Goal: Information Seeking & Learning: Find specific fact

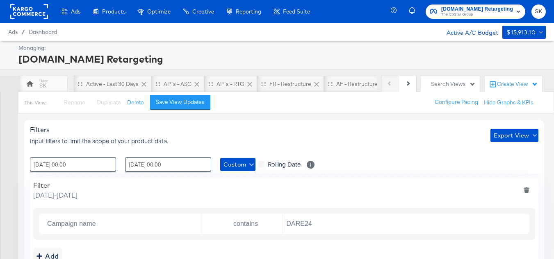
click at [164, 84] on div "APTs - ASC" at bounding box center [178, 84] width 28 height 8
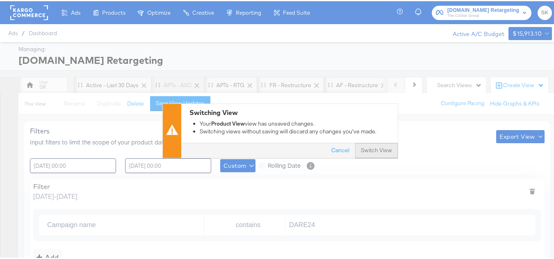
click at [375, 149] on button "Switch View" at bounding box center [376, 149] width 43 height 15
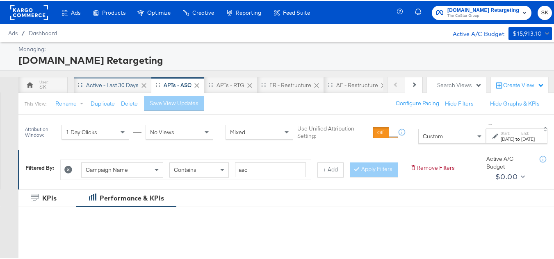
click at [108, 80] on div "Active - Last 30 Days" at bounding box center [112, 84] width 52 height 8
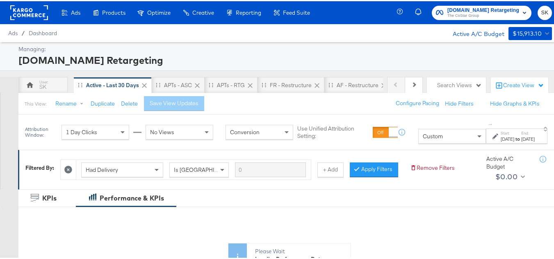
click at [428, 139] on div "Custom" at bounding box center [451, 135] width 67 height 14
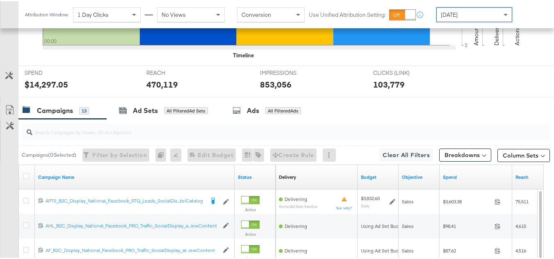
scroll to position [287, 0]
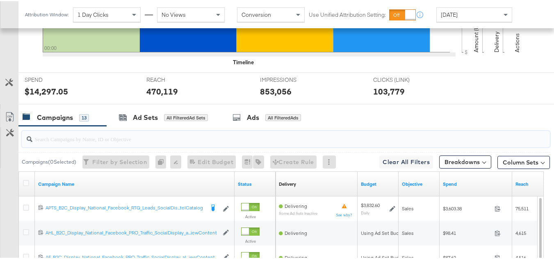
click at [124, 143] on input "search" at bounding box center [267, 135] width 471 height 16
paste input "APTS_B2C_Display_National_Facebook_RTG_Leads_SocialDisplay_Retargeting_Diamond_…"
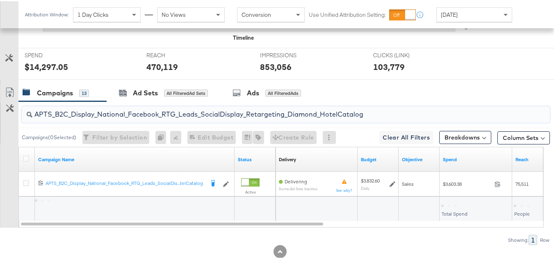
scroll to position [344, 0]
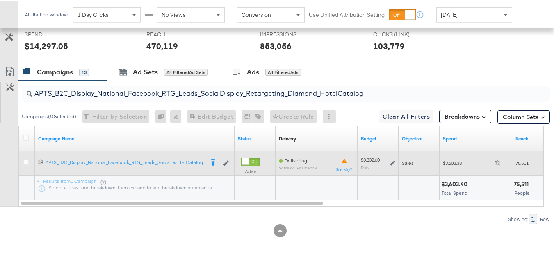
click at [448, 166] on div "$3,603.38 3603.38" at bounding box center [475, 162] width 73 height 13
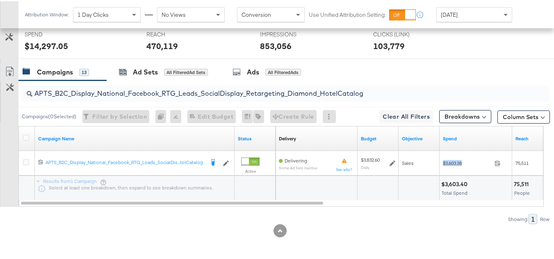
copy div "$3,603.38"
click at [143, 95] on input "APTS_B2C_Display_National_Facebook_RTG_Leads_SocialDisplay_Retargeting_Diamond_…" at bounding box center [267, 89] width 471 height 16
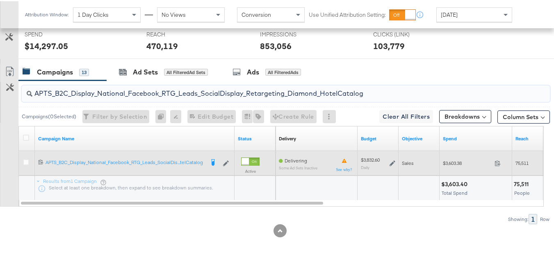
paste input "alwayson_Retargeting_DARE24_DiamondPlatinum"
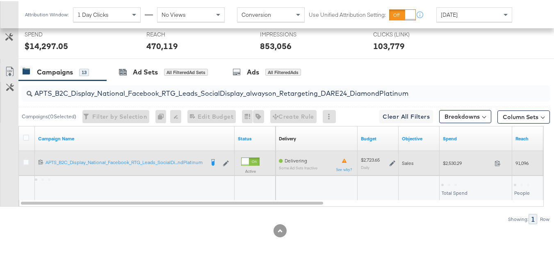
click at [450, 164] on span "$2,530.29" at bounding box center [467, 162] width 48 height 6
copy div "$2,530.29"
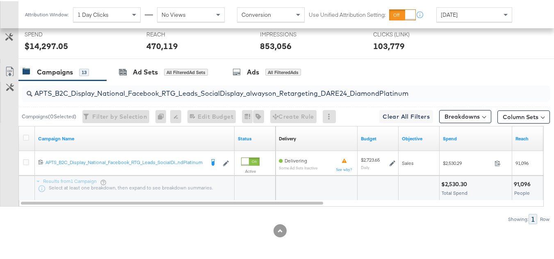
click at [188, 97] on input "APTS_B2C_Display_National_Facebook_RTG_Leads_SocialDisplay_alwayson_Retargeting…" at bounding box center [267, 89] width 471 height 16
paste input "FR_B2C_Display_National_Facebook_RTG_Leads_SocialDisplay_alwayson_Retargeting_FR"
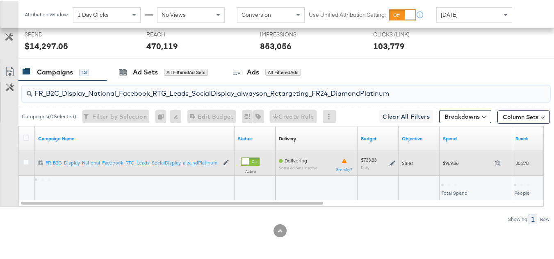
click at [446, 166] on div "$969.86 969.86" at bounding box center [475, 162] width 73 height 13
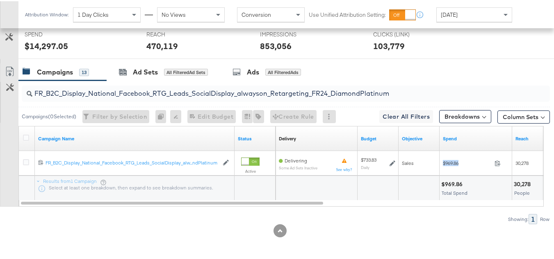
copy div "$969.86"
click at [173, 88] on input "FR_B2C_Display_National_Facebook_RTG_Leads_SocialDisplay_alwayson_Retargeting_F…" at bounding box center [267, 89] width 471 height 16
paste input "AF_B2C_Display_National_Facebook_RTG_Leads_SocialDisplay_alwayson_Retargeting_AF"
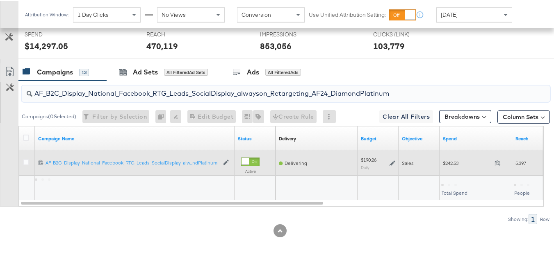
click at [457, 166] on div "$242.53 242.53" at bounding box center [475, 162] width 73 height 13
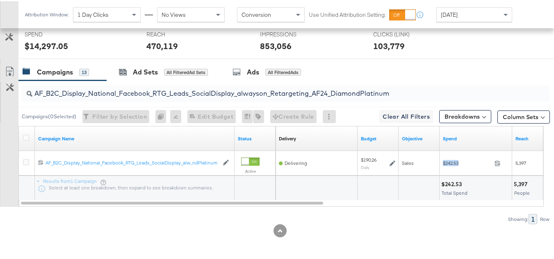
copy div "$242.53"
click at [200, 97] on input "AF_B2C_Display_National_Facebook_RTG_Leads_SocialDisplay_alwayson_Retargeting_A…" at bounding box center [267, 89] width 471 height 16
paste input "HL_B2C_Display_National_Facebook_RTG_Leads_SocialDisplay_alwayson_Retargeting_A…"
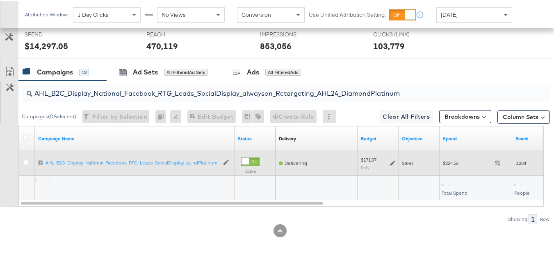
click at [446, 169] on div "$224.56 224.56" at bounding box center [475, 162] width 73 height 25
copy div "$224.56"
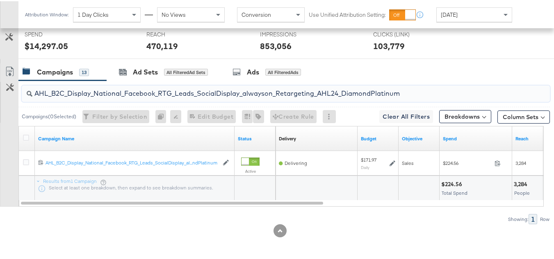
click at [211, 93] on input "AHL_B2C_Display_National_Facebook_RTG_Leads_SocialDisplay_alwayson_Retargeting_…" at bounding box center [267, 89] width 471 height 16
paste input "PTS_B2C_Display_National_Facebook_PRO_Traffic_SocialDisplay_alwayson_ASC_DARE24…"
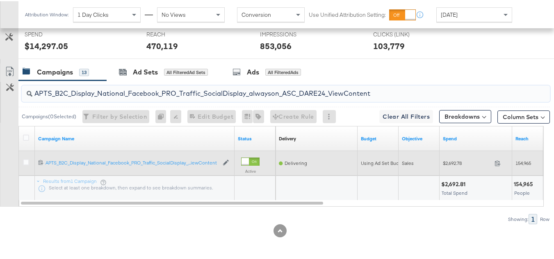
click at [448, 169] on div "$2,692.78 2692.78" at bounding box center [475, 162] width 73 height 25
copy div "$2,692.78"
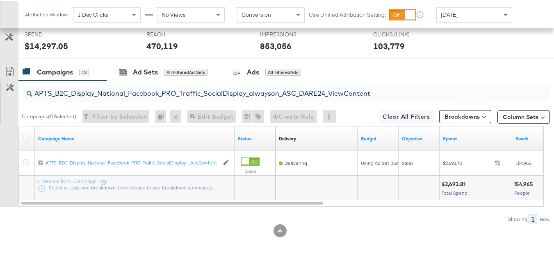
click at [128, 93] on input "APTS_B2C_Display_National_Facebook_PRO_Traffic_SocialDisplay_alwayson_ASC_DARE2…" at bounding box center [267, 89] width 471 height 16
paste input "Leads_SocialDisplay_alwayson_ASC_DARE24_Purchase"
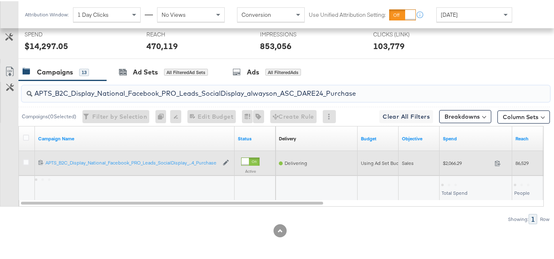
click at [446, 168] on div "$2,066.29 2066.29" at bounding box center [475, 162] width 73 height 13
copy div "$2,066.29"
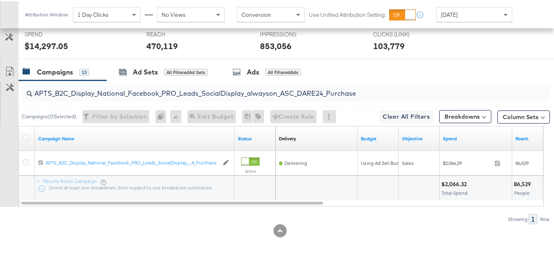
click at [174, 90] on input "APTS_B2C_Display_National_Facebook_PRO_Leads_SocialDisplay_alwayson_ASC_DARE24_…" at bounding box center [267, 89] width 471 height 16
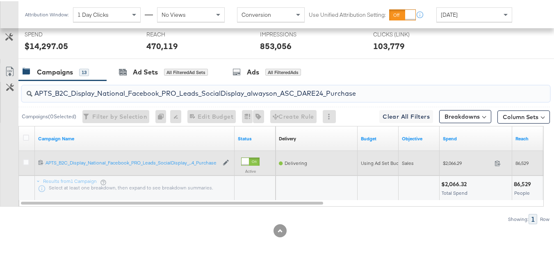
paste input "F_B2C_Display_National_Facebook_PRO_Traffic_SocialDisplay_alwayson_ASC_AF24_Vie…"
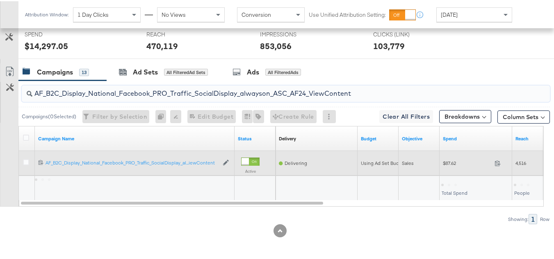
click at [459, 161] on span "$87.62" at bounding box center [467, 162] width 48 height 6
copy div "$87.62"
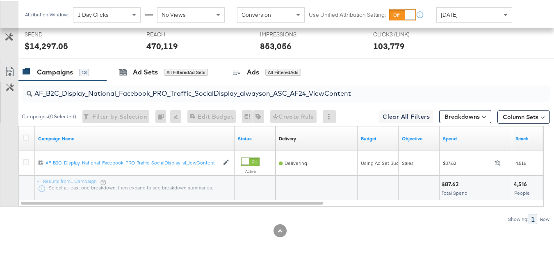
click at [191, 88] on input "AF_B2C_Display_National_Facebook_PRO_Traffic_SocialDisplay_alwayson_ASC_AF24_Vi…" at bounding box center [267, 89] width 471 height 16
paste input "FR_B2C_Display_National_Facebook_PRO_Traffic_SocialDisplay_alwayson_ASC_FR"
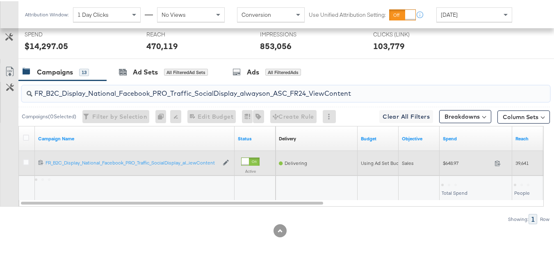
click at [445, 168] on div "$648.97 648.97" at bounding box center [475, 162] width 73 height 13
copy div "$648.97"
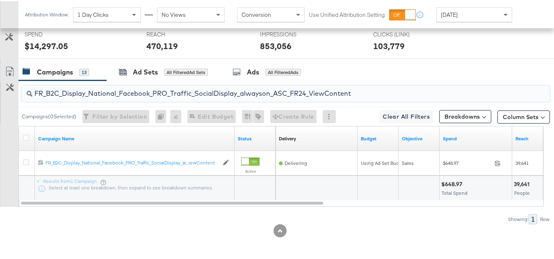
click at [180, 93] on input "FR_B2C_Display_National_Facebook_PRO_Traffic_SocialDisplay_alwayson_ASC_FR24_Vi…" at bounding box center [267, 89] width 471 height 16
paste input "AHL_B2C_Display_National_Facebook_PRO_Traffic_SocialDisplay_alwayson_ASC_AHL"
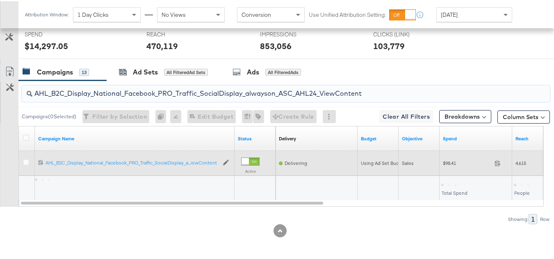
type input "AHL_B2C_Display_National_Facebook_PRO_Traffic_SocialDisplay_alwayson_ASC_AHL24_…"
click at [449, 162] on span "$98.41" at bounding box center [467, 162] width 48 height 6
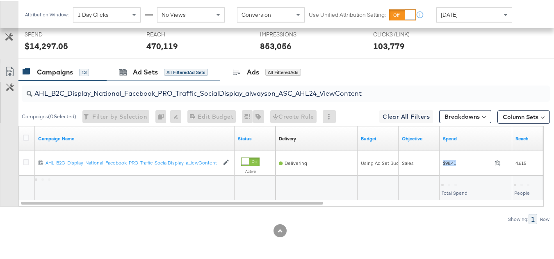
copy div "$98.41"
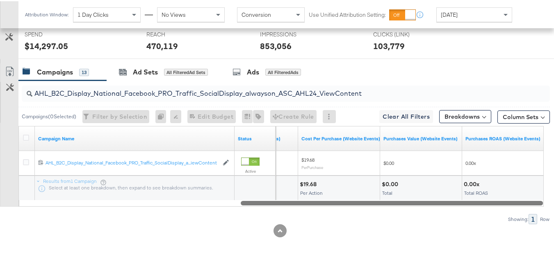
click at [452, 205] on div at bounding box center [281, 201] width 525 height 7
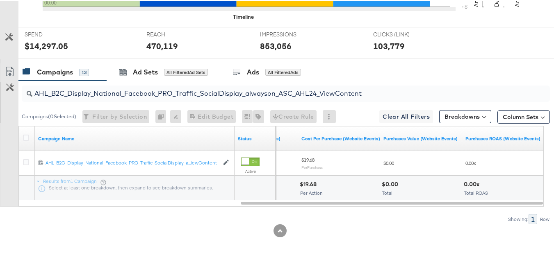
scroll to position [0, 0]
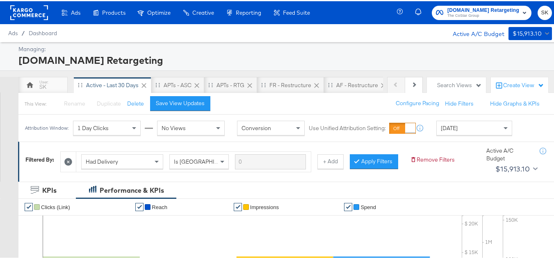
click at [455, 16] on span "The CoStar Group" at bounding box center [483, 14] width 72 height 7
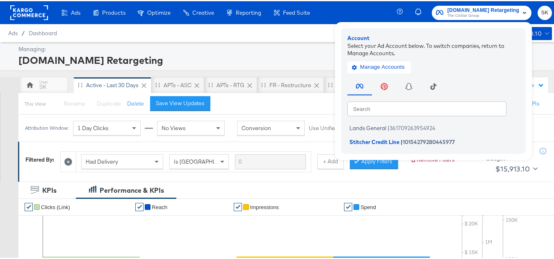
click at [372, 121] on div "Lands General | 361709263954924 Stitcher Credit Line | 10154279280445977" at bounding box center [435, 132] width 176 height 27
click at [368, 124] on span "Lands General" at bounding box center [367, 127] width 37 height 7
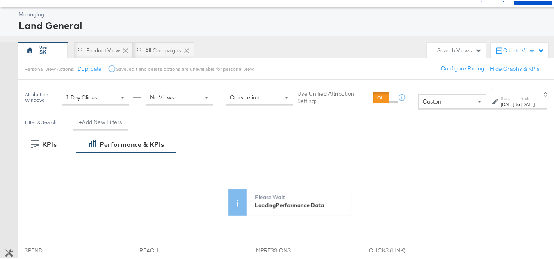
scroll to position [82, 0]
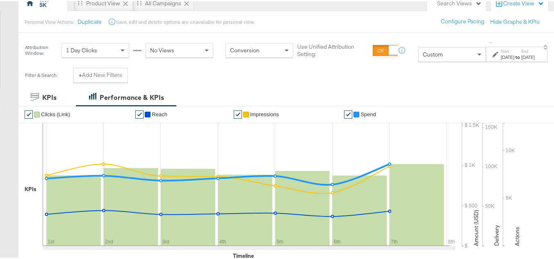
click at [419, 58] on div "Custom" at bounding box center [451, 53] width 67 height 14
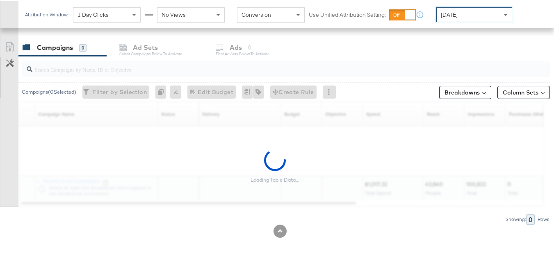
scroll to position [338, 0]
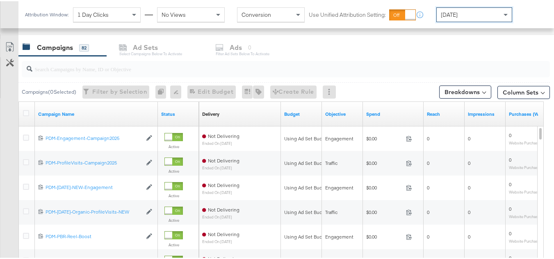
click at [97, 69] on input "search" at bounding box center [267, 65] width 471 height 16
paste input "B2C_LAND_KC_RT_Sig_24"
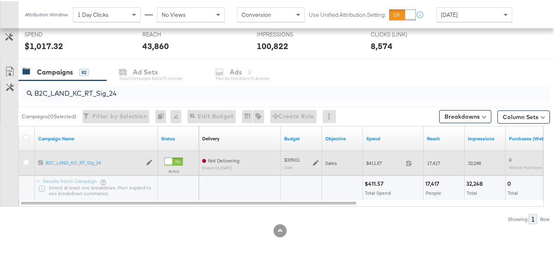
click at [367, 165] on span "$411.57" at bounding box center [384, 162] width 36 height 6
copy div "$411.57"
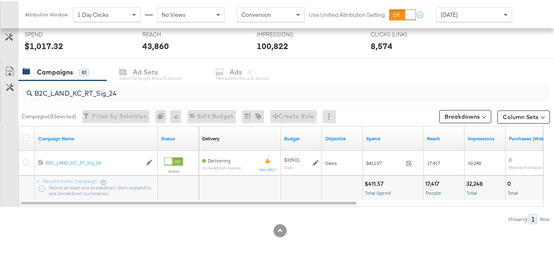
click at [198, 90] on input "B2C_LAND_KC_RT_Sig_24" at bounding box center [267, 89] width 471 height 16
paste input "B_Ecommerce_KC_Retargeting_LW&LOA_Traffic"
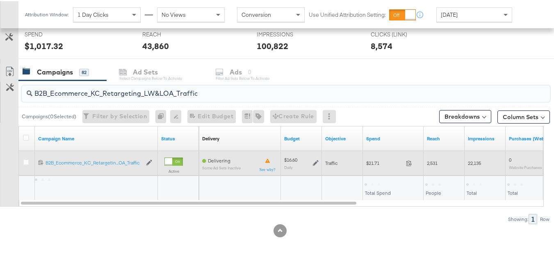
click at [383, 158] on div "$21.71 21.71" at bounding box center [393, 162] width 61 height 13
copy div "$21.71"
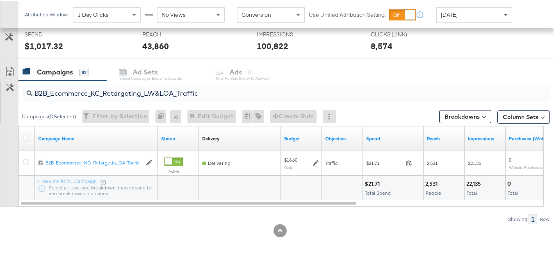
click at [187, 93] on input "B2B_Ecommerce_KC_Retargeting_LW&LOA_Traffic" at bounding box center [267, 89] width 471 height 16
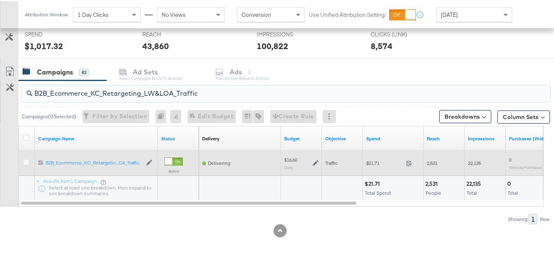
paste input "KC_Retargeting_Prospects & Clients_Conversions"
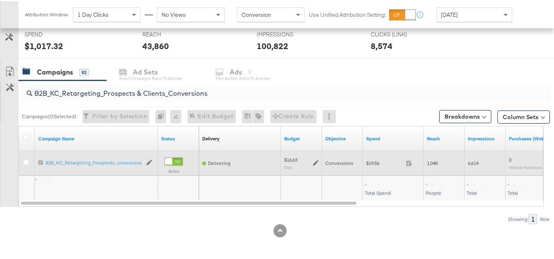
click at [368, 163] on span "$19.56" at bounding box center [384, 162] width 36 height 6
copy div "$19.56"
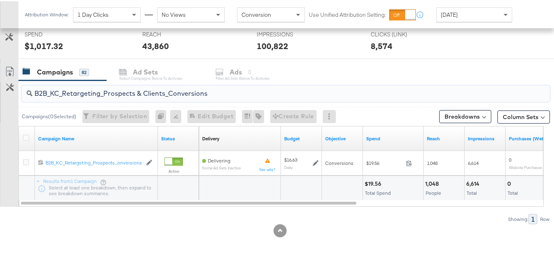
click at [214, 97] on input "B2B_KC_Retargeting_Prospects & Clients_Conversions" at bounding box center [267, 89] width 471 height 16
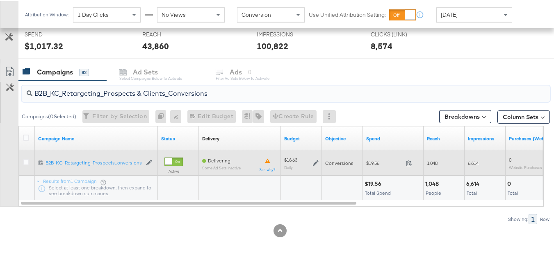
paste input "C_LAND_KC_Pros_Sig"
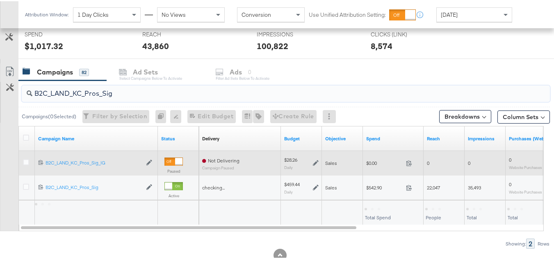
type input "B2C_LAND_KC_Pros_Sig"
click at [367, 161] on span "$0.00" at bounding box center [384, 162] width 36 height 6
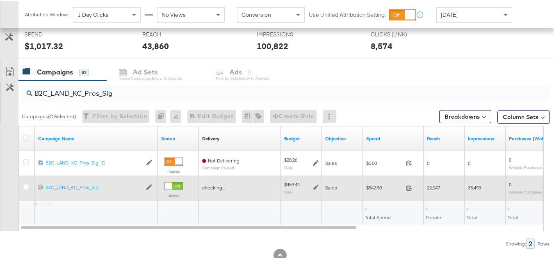
click at [377, 184] on span "$542.90" at bounding box center [384, 187] width 36 height 6
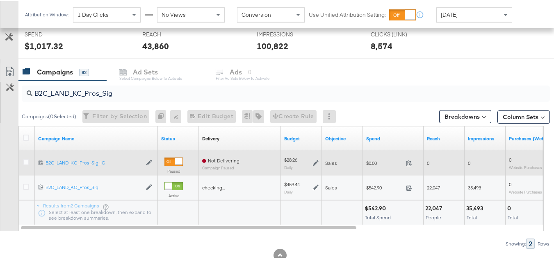
click at [373, 163] on span "$0.00" at bounding box center [384, 162] width 36 height 6
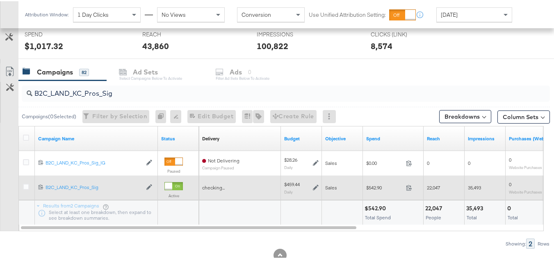
click at [376, 191] on div "$542.90 542.9" at bounding box center [393, 186] width 61 height 13
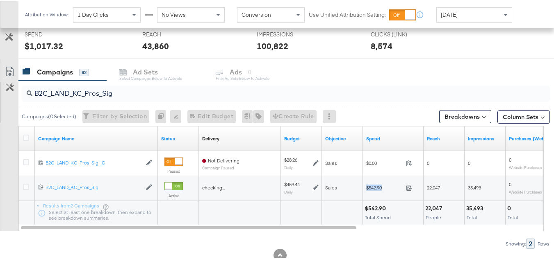
copy div "$542.90"
drag, startPoint x: 345, startPoint y: 223, endPoint x: 530, endPoint y: 210, distance: 186.1
click at [345, 223] on div at bounding box center [342, 212] width 41 height 25
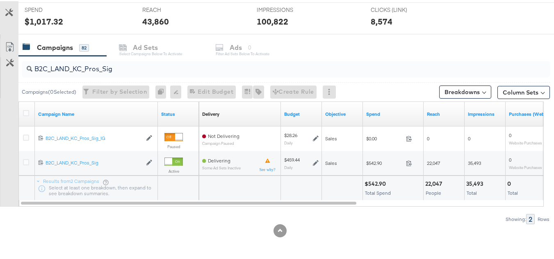
scroll to position [0, 0]
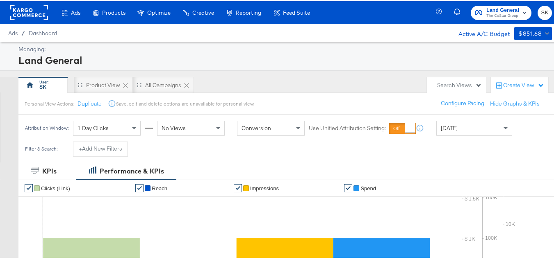
click at [34, 16] on rect at bounding box center [29, 11] width 38 height 15
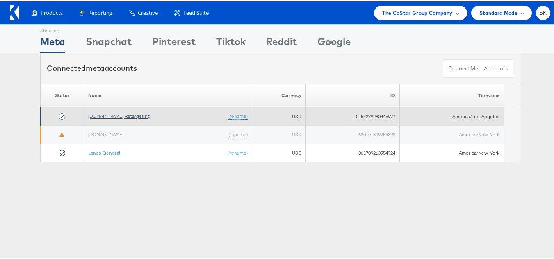
click at [126, 113] on link "[DOMAIN_NAME] Retargeting" at bounding box center [119, 115] width 62 height 6
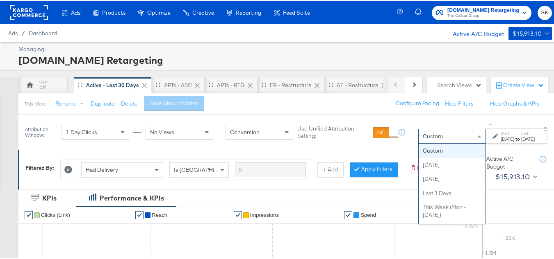
click at [418, 143] on div "Custom Custom [DATE] [DATE] Last 3 Days This Week (Mon - [DATE]) This Week (Sun…" at bounding box center [452, 135] width 68 height 15
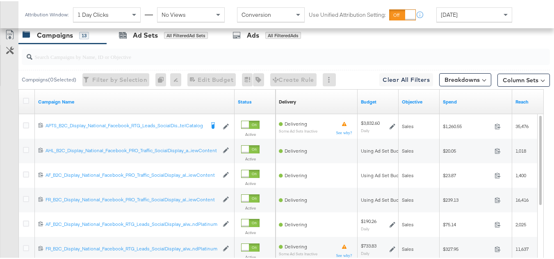
click at [98, 64] on div at bounding box center [286, 56] width 528 height 16
paste input "APTS_B2C_Display_National_Facebook_RTG_Leads_SocialDisplay_Retargeting_Diamond_…"
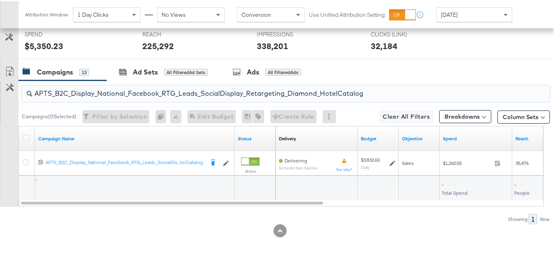
scroll to position [344, 0]
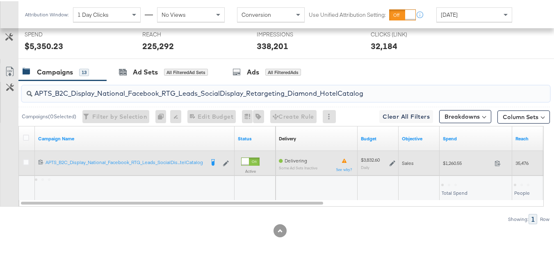
click at [448, 165] on span "$1,260.55" at bounding box center [467, 162] width 48 height 6
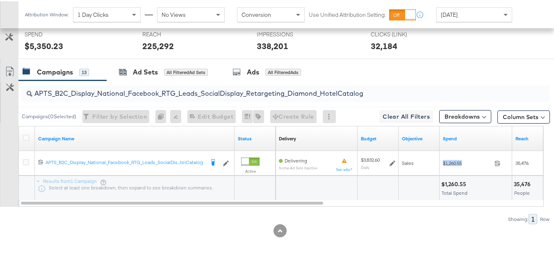
copy div "$1,260.55"
click at [144, 87] on input "APTS_B2C_Display_National_Facebook_RTG_Leads_SocialDisplay_Retargeting_Diamond_…" at bounding box center [267, 89] width 471 height 16
paste input "alwayson_Retargeting_DARE24_DiamondPlatinum"
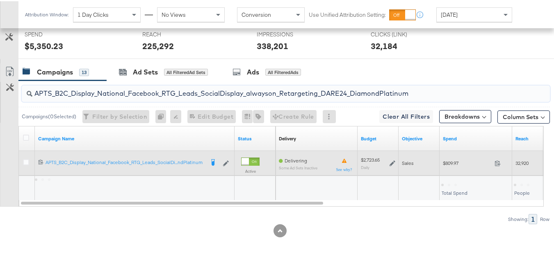
click at [450, 160] on span "$809.97" at bounding box center [467, 162] width 48 height 6
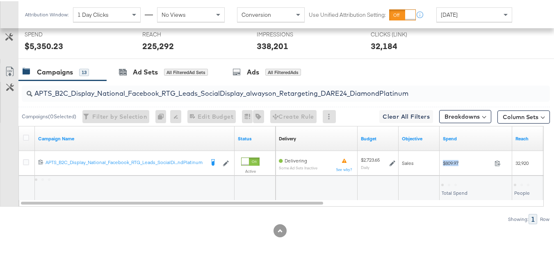
copy div "$809.97"
click at [148, 93] on input "APTS_B2C_Display_National_Facebook_RTG_Leads_SocialDisplay_alwayson_Retargeting…" at bounding box center [267, 89] width 471 height 16
paste input "FR_B2C_Display_National_Facebook_RTG_Leads_SocialDisplay_alwayson_Retargeting_FR"
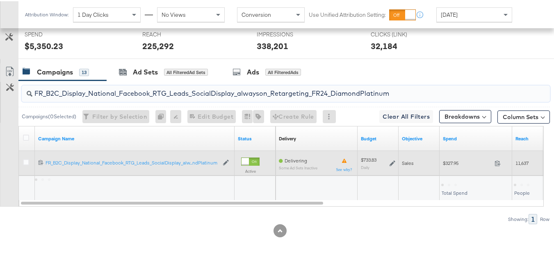
click at [450, 168] on div "$327.95 327.95" at bounding box center [475, 162] width 73 height 13
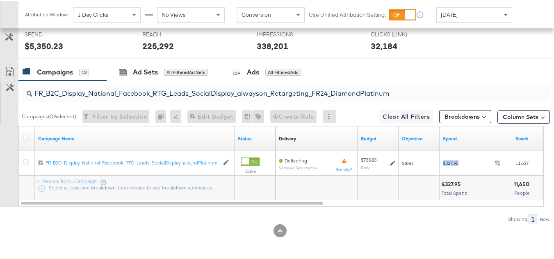
copy div "$327.95"
click at [187, 84] on input "FR_B2C_Display_National_Facebook_RTG_Leads_SocialDisplay_alwayson_Retargeting_F…" at bounding box center [267, 89] width 471 height 16
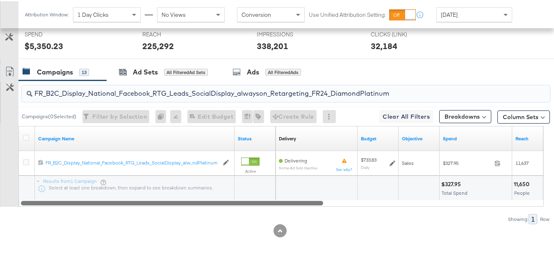
paste input "AF_B2C_Display_National_Facebook_RTG_Leads_SocialDisplay_alwayson_Retargeting_AF"
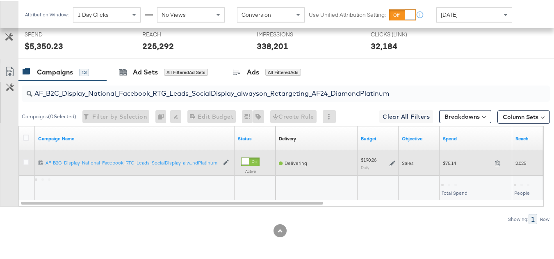
click at [446, 161] on span "$75.14" at bounding box center [467, 162] width 48 height 6
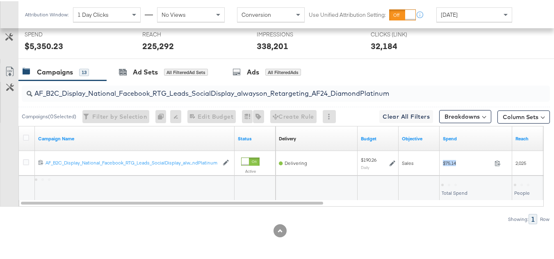
copy div "$75.14"
click at [159, 91] on input "AF_B2C_Display_National_Facebook_RTG_Leads_SocialDisplay_alwayson_Retargeting_A…" at bounding box center [267, 89] width 471 height 16
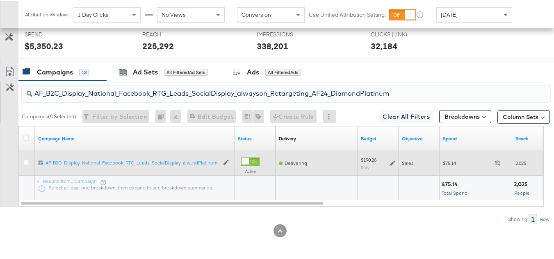
paste input "HL_B2C_Display_National_Facebook_RTG_Leads_SocialDisplay_alwayson_Retargeting_A…"
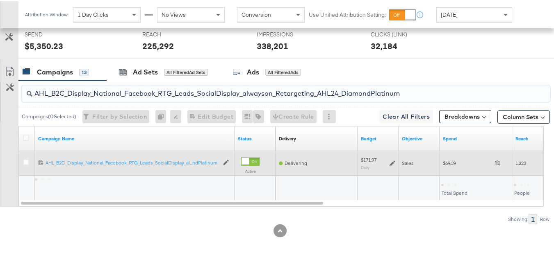
click at [447, 162] on span "$69.39" at bounding box center [467, 162] width 48 height 6
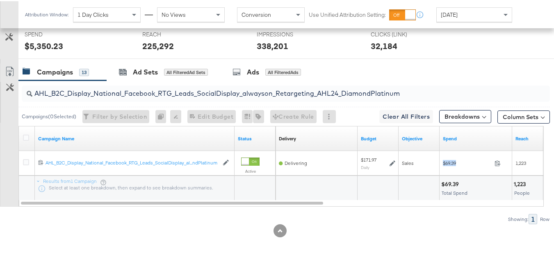
copy div "$69.39"
click at [171, 90] on input "AHL_B2C_Display_National_Facebook_RTG_Leads_SocialDisplay_alwayson_Retargeting_…" at bounding box center [267, 89] width 471 height 16
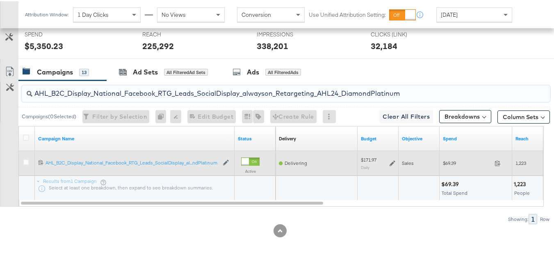
paste input "PTS_B2C_Display_National_Facebook_PRO_Traffic_SocialDisplay_alwayson_ASC_DARE24…"
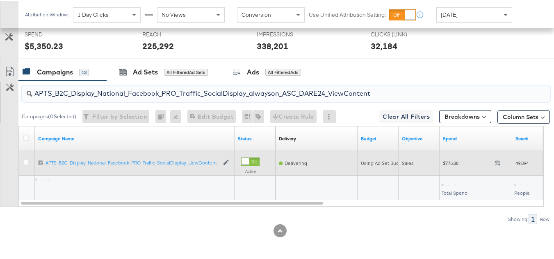
click at [446, 166] on div "$775.88 775.88" at bounding box center [475, 162] width 73 height 13
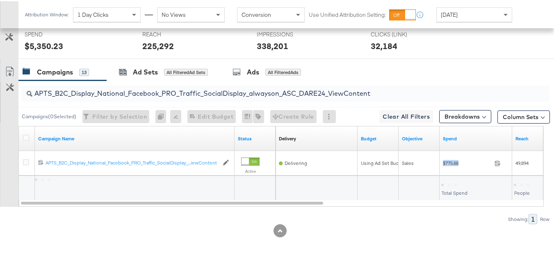
copy div "$775.88"
click at [168, 93] on input "APTS_B2C_Display_National_Facebook_PRO_Traffic_SocialDisplay_alwayson_ASC_DARE2…" at bounding box center [267, 89] width 471 height 16
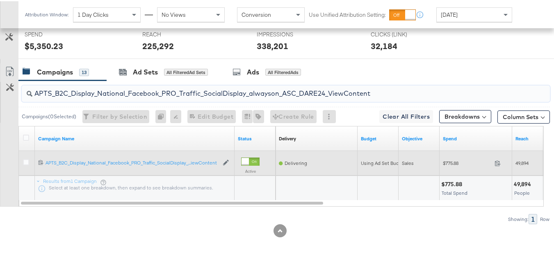
paste input "Leads_SocialDisplay_alwayson_ASC_DARE24_Purchase"
click at [450, 163] on span "$807.89" at bounding box center [467, 162] width 48 height 6
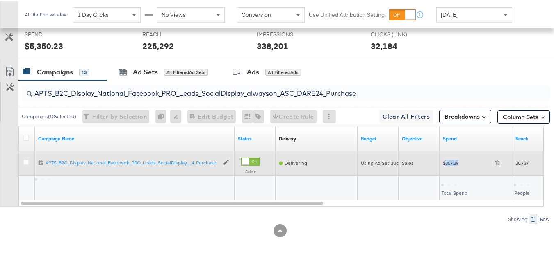
click at [450, 163] on span "$807.89" at bounding box center [467, 162] width 48 height 6
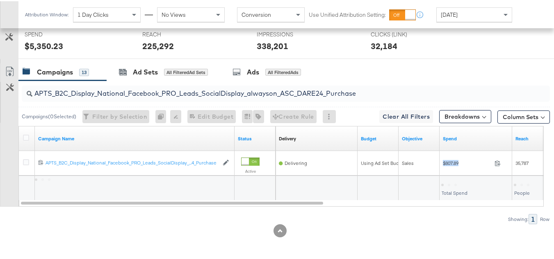
copy div "$807.89"
click at [132, 92] on input "APTS_B2C_Display_National_Facebook_PRO_Leads_SocialDisplay_alwayson_ASC_DARE24_…" at bounding box center [267, 89] width 471 height 16
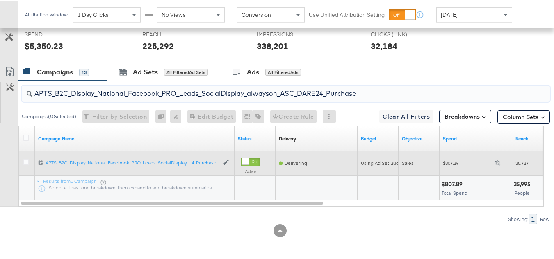
paste input "F_B2C_Display_National_Facebook_PRO_Traffic_SocialDisplay_alwayson_ASC_AF24_Vie…"
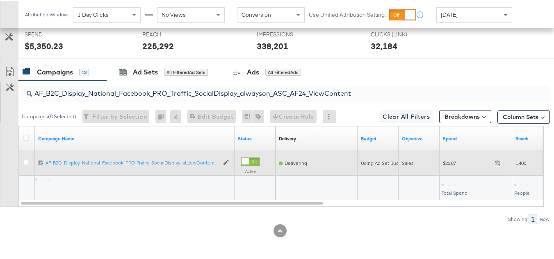
click at [446, 162] on span "$23.87" at bounding box center [467, 162] width 48 height 6
click at [447, 162] on span "$23.87" at bounding box center [467, 162] width 48 height 6
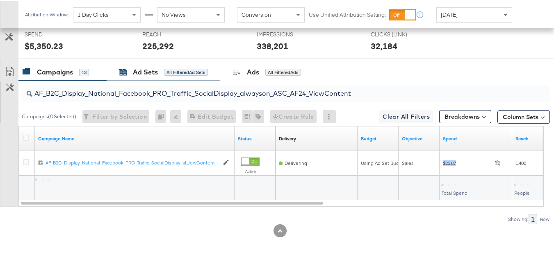
copy div "$23.87"
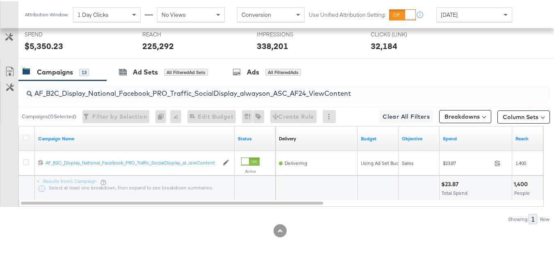
click at [175, 92] on input "AF_B2C_Display_National_Facebook_PRO_Traffic_SocialDisplay_alwayson_ASC_AF24_Vi…" at bounding box center [267, 89] width 471 height 16
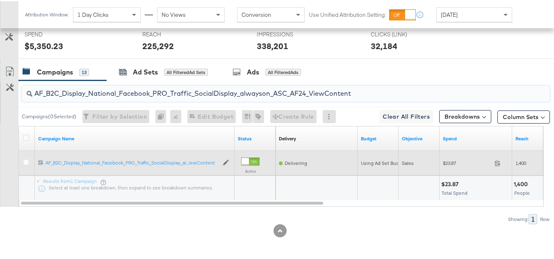
paste input "FR_B2C_Display_National_Facebook_PRO_Traffic_SocialDisplay_alwayson_ASC_FR"
click at [449, 158] on div "$239.13 239.13" at bounding box center [475, 162] width 73 height 13
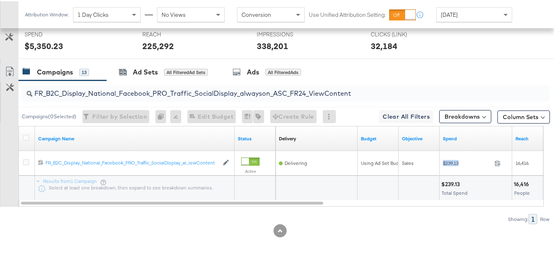
copy div "$239.13"
click at [151, 96] on input "FR_B2C_Display_National_Facebook_PRO_Traffic_SocialDisplay_alwayson_ASC_FR24_Vi…" at bounding box center [267, 89] width 471 height 16
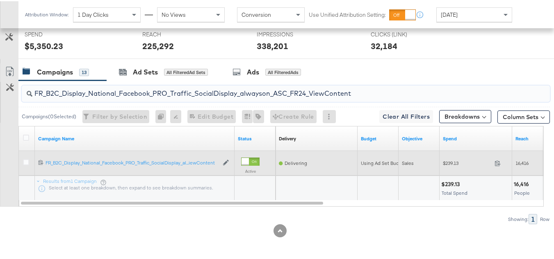
paste input "AHL_B2C_Display_National_Facebook_PRO_Traffic_SocialDisplay_alwayson_ASC_AHL"
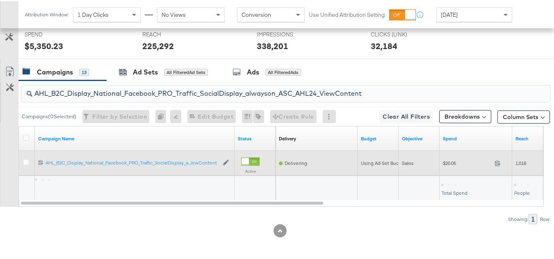
type input "AHL_B2C_Display_National_Facebook_PRO_Traffic_SocialDisplay_alwayson_ASC_AHL24_…"
click at [462, 168] on div "$20.05 20.05" at bounding box center [475, 162] width 73 height 13
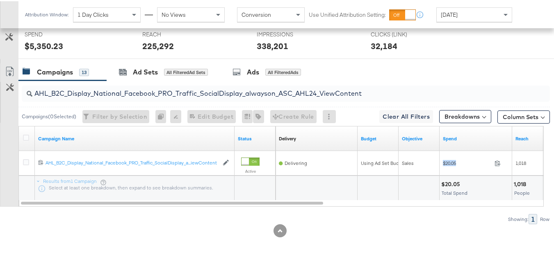
copy div "$20.05"
click at [147, 90] on input "AHL_B2C_Display_National_Facebook_PRO_Traffic_SocialDisplay_alwayson_ASC_AHL24_…" at bounding box center [267, 89] width 471 height 16
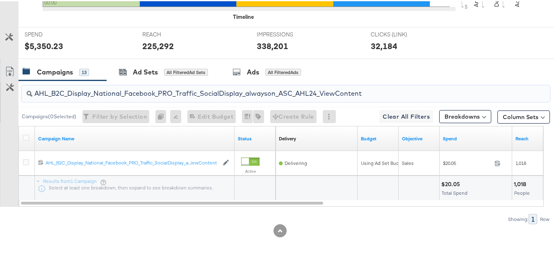
scroll to position [0, 0]
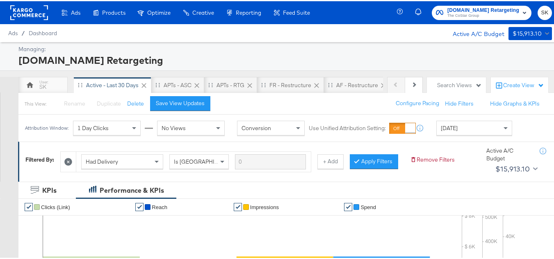
click at [451, 12] on span "The CoStar Group" at bounding box center [483, 14] width 72 height 7
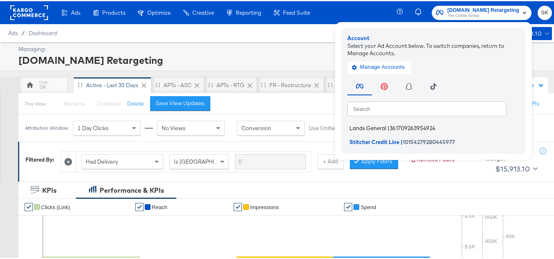
click at [383, 122] on li "Lands General | 361709263954924" at bounding box center [435, 127] width 176 height 12
click at [380, 126] on span "Lands General" at bounding box center [367, 127] width 37 height 7
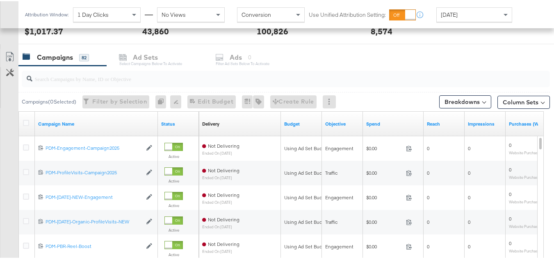
click at [92, 76] on input "search" at bounding box center [267, 74] width 471 height 16
paste input "B2C_LAND_KC_RT_Sig_24"
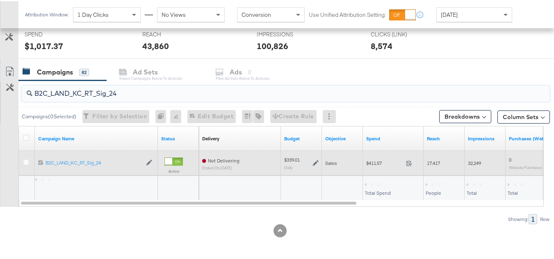
click at [379, 160] on span "$411.57" at bounding box center [384, 162] width 36 height 6
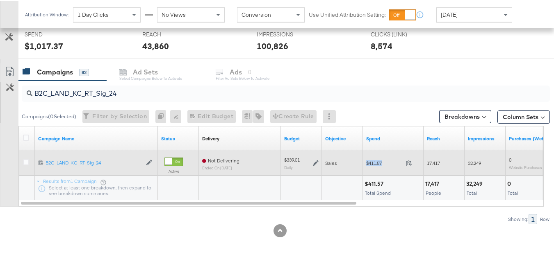
click at [379, 160] on span "$411.57" at bounding box center [384, 162] width 36 height 6
copy div "$411.57"
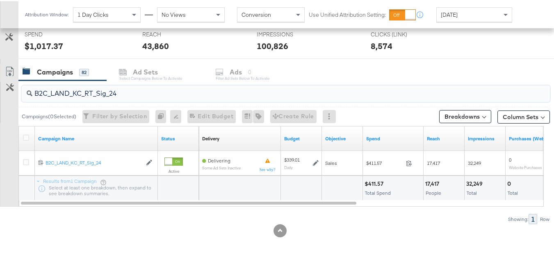
click at [148, 94] on input "B2C_LAND_KC_RT_Sig_24" at bounding box center [267, 89] width 471 height 16
paste input "B_Ecommerce_KC_Retargeting_LW&LOA_Traffic"
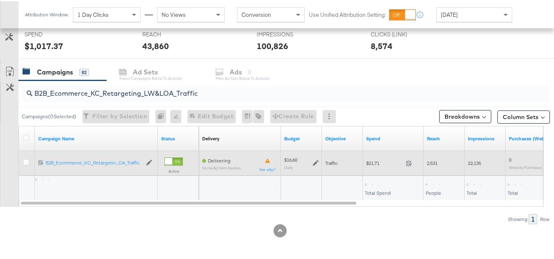
click at [374, 163] on span "$21.71" at bounding box center [384, 162] width 36 height 6
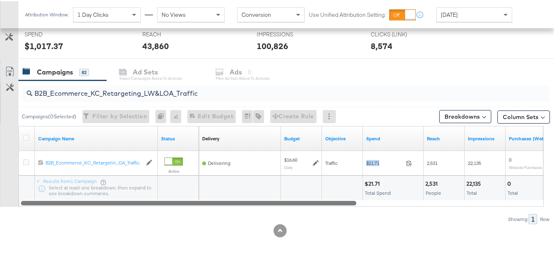
copy div "$21.71"
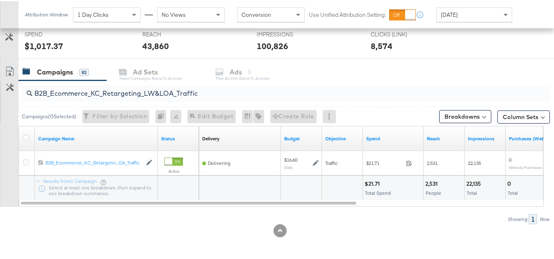
click at [161, 92] on input "B2B_Ecommerce_KC_Retargeting_LW&LOA_Traffic" at bounding box center [267, 89] width 471 height 16
paste input "KC_Retargeting_Prospects & Clients_Conversions"
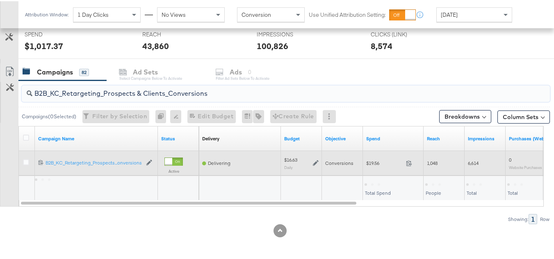
click at [370, 165] on span "$19.56" at bounding box center [384, 162] width 36 height 6
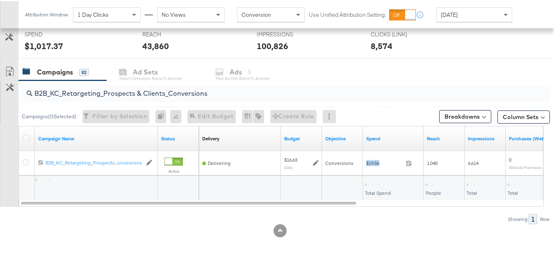
copy div "$19.56"
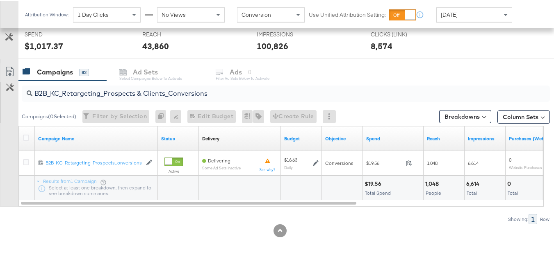
click at [150, 102] on div "B2B_KC_Retargeting_Prospects & Clients_Conversions" at bounding box center [286, 93] width 528 height 20
click at [150, 93] on input "B2B_KC_Retargeting_Prospects & Clients_Conversions" at bounding box center [267, 89] width 471 height 16
paste input "C_LAND_KC_Pros_Sig"
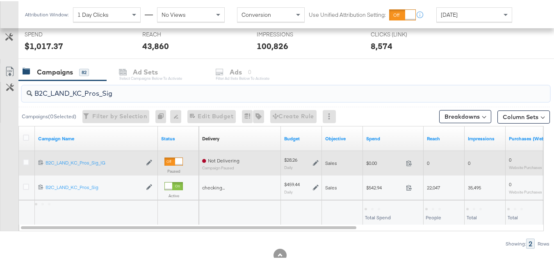
type input "B2C_LAND_KC_Pros_Sig"
click at [372, 166] on div "$0.00 0" at bounding box center [393, 162] width 61 height 13
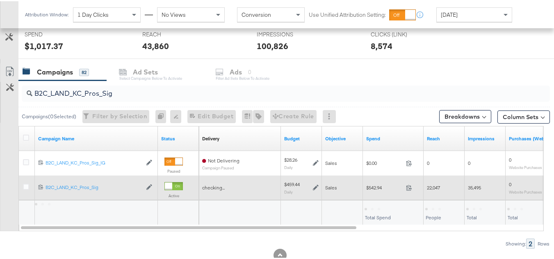
click at [373, 182] on div "$542.94 542.94" at bounding box center [393, 186] width 61 height 13
copy div "$542.94"
